Goal: Task Accomplishment & Management: Use online tool/utility

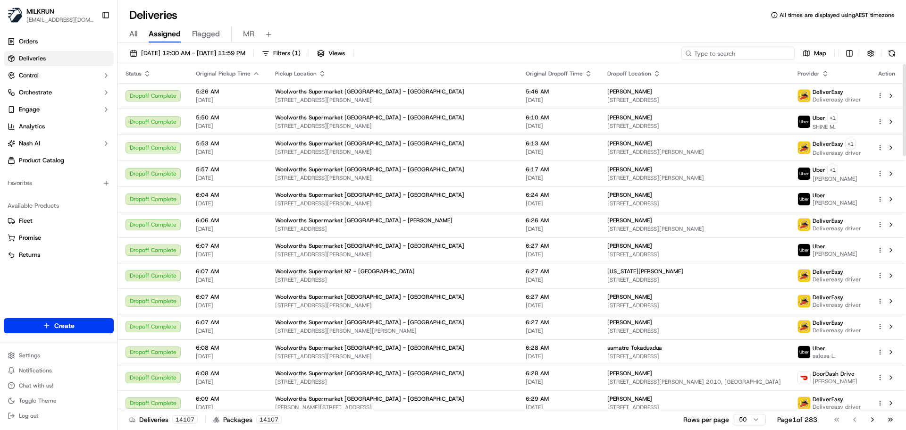
click at [759, 50] on input at bounding box center [737, 53] width 113 height 13
paste input "e17ad867-9be9-4f7c-8d12-d7ab89ff90f3"
type input "e17ad867-9be9-4f7c-8d12-d7ab89ff90f3"
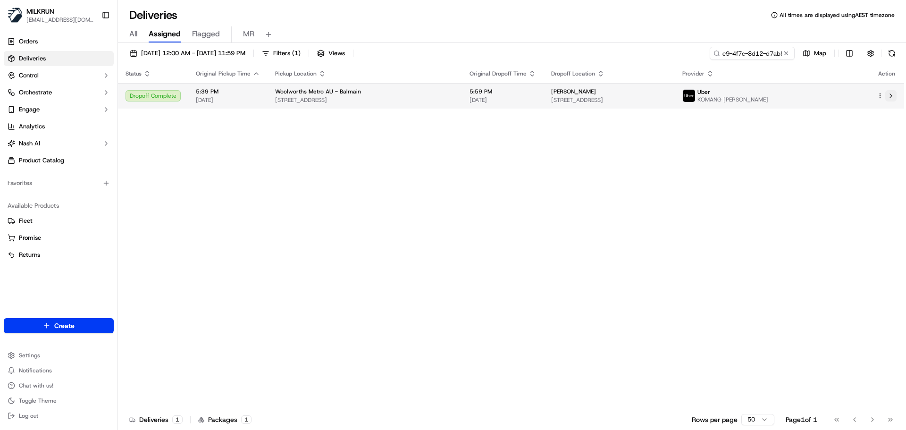
click at [893, 96] on button at bounding box center [890, 95] width 11 height 11
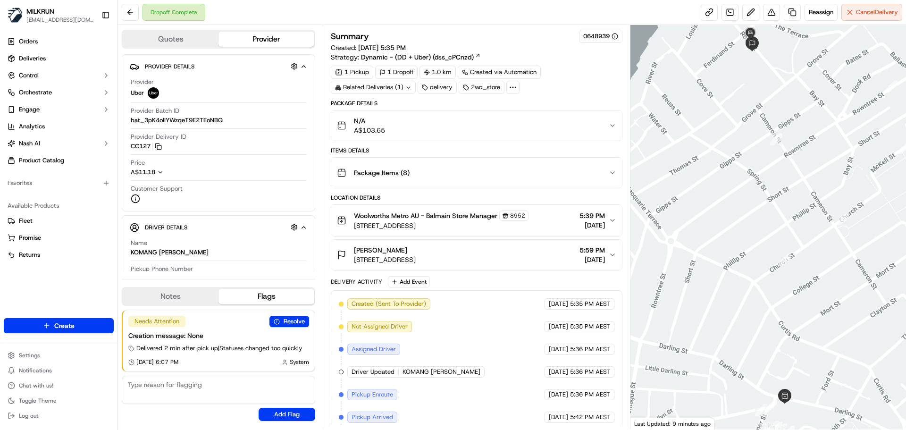
scroll to position [119, 0]
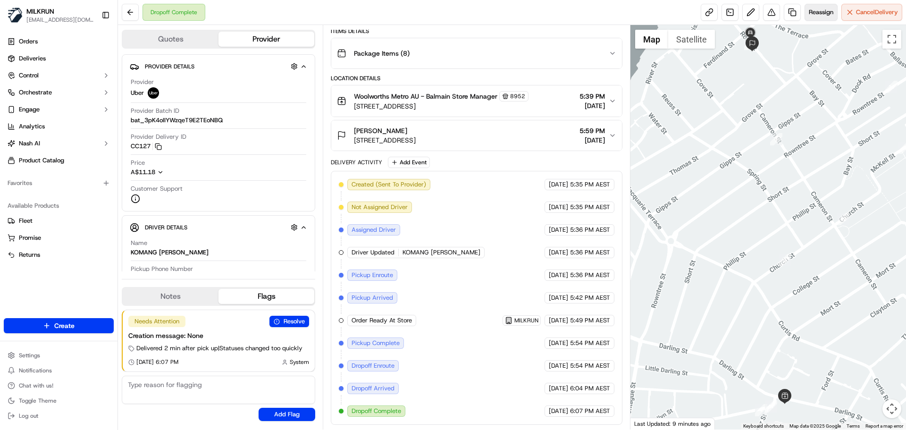
click at [815, 18] on button "Reassign" at bounding box center [821, 12] width 33 height 17
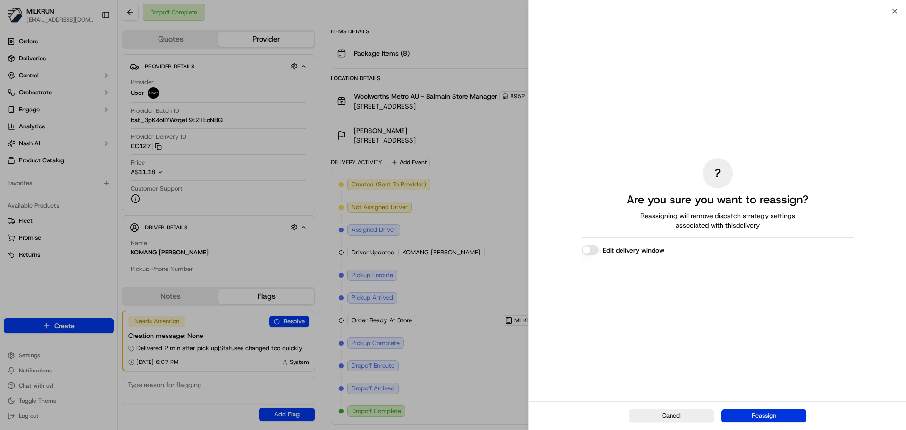
click at [738, 413] on button "Reassign" at bounding box center [763, 415] width 85 height 13
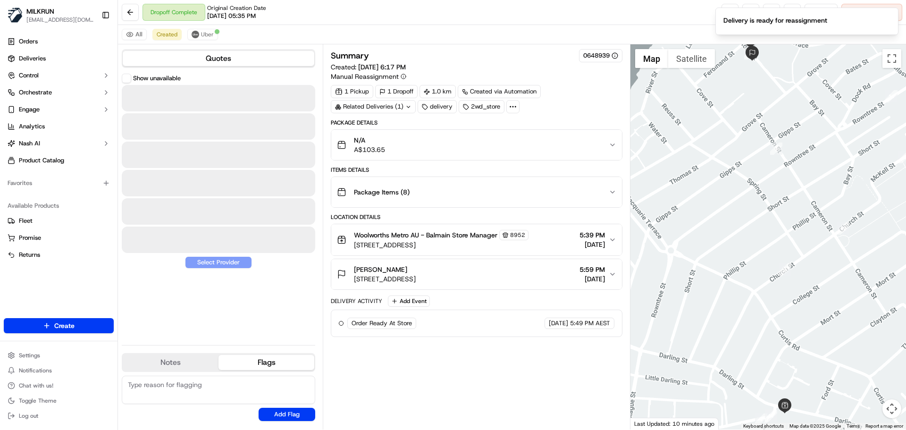
scroll to position [0, 0]
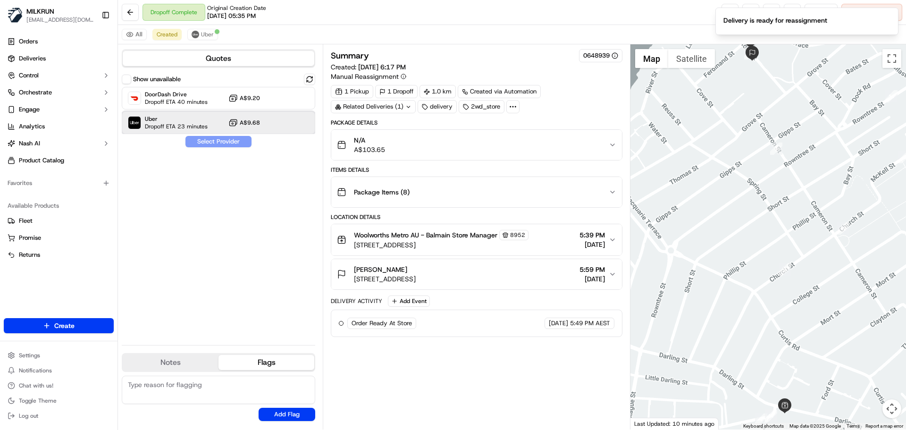
click at [171, 123] on span "Dropoff ETA 23 minutes" at bounding box center [176, 127] width 63 height 8
click at [212, 137] on button "Assign Provider" at bounding box center [218, 141] width 67 height 11
